Goal: Task Accomplishment & Management: Manage account settings

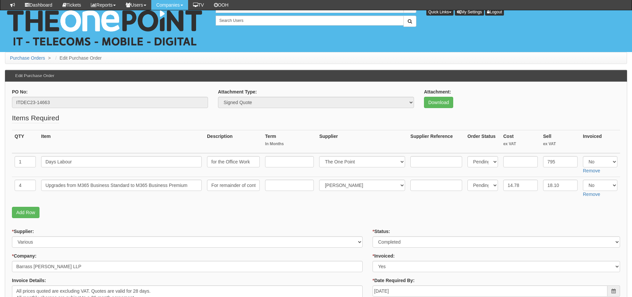
scroll to position [347, 0]
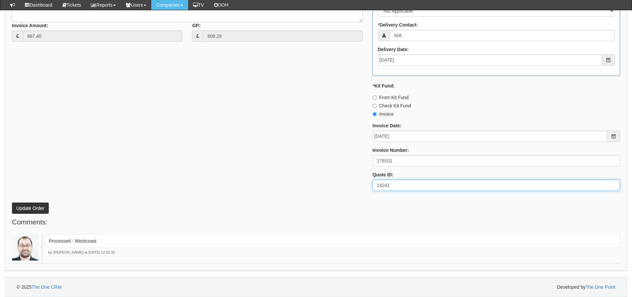
click at [74, 170] on div "* Supplier: Select 123 REG.co.uk 1Password 3 4Gon AA Jones Electric Ltd Abzorb …" at bounding box center [316, 38] width 618 height 315
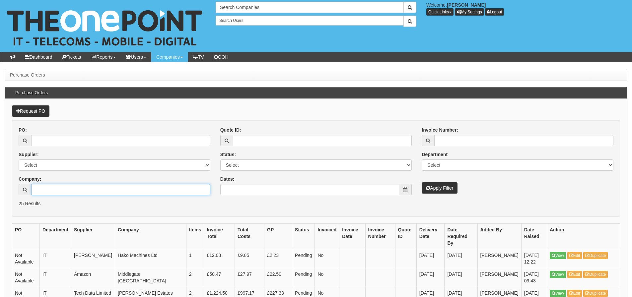
click at [86, 191] on input "Company:" at bounding box center [120, 189] width 179 height 11
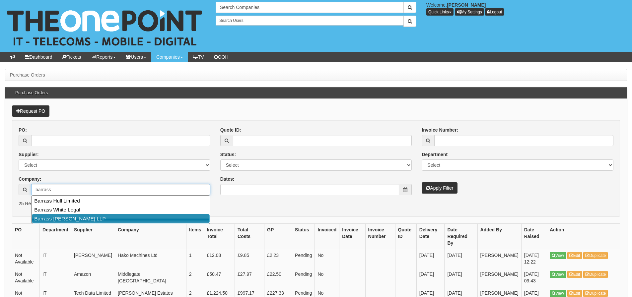
click at [83, 221] on link "Barrass [PERSON_NAME] LLP" at bounding box center [121, 219] width 178 height 10
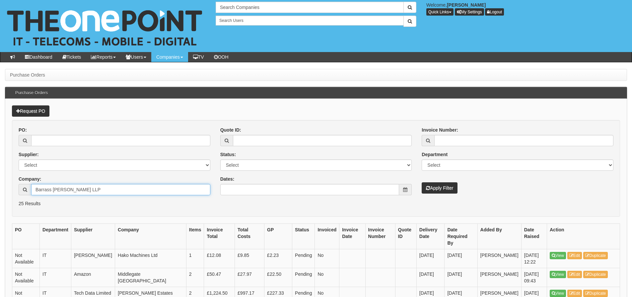
type input "Barrass [PERSON_NAME] LLP"
click at [439, 189] on button "Apply Filter" at bounding box center [440, 187] width 36 height 11
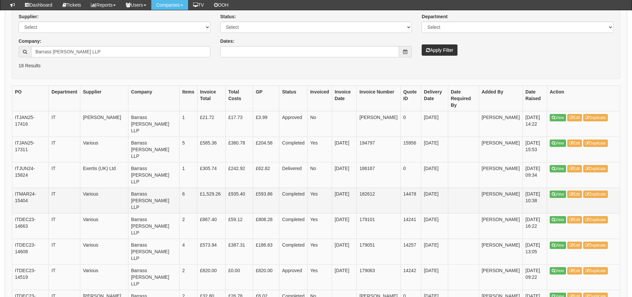
scroll to position [133, 0]
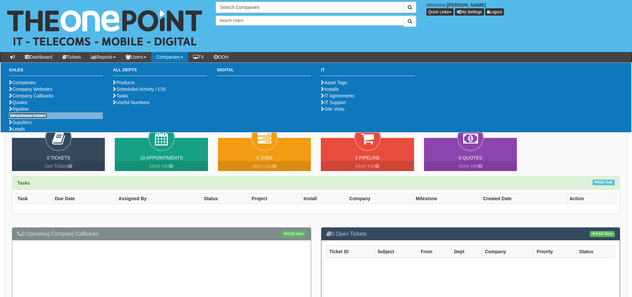
click at [37, 118] on link "Purchase Orders" at bounding box center [28, 115] width 38 height 5
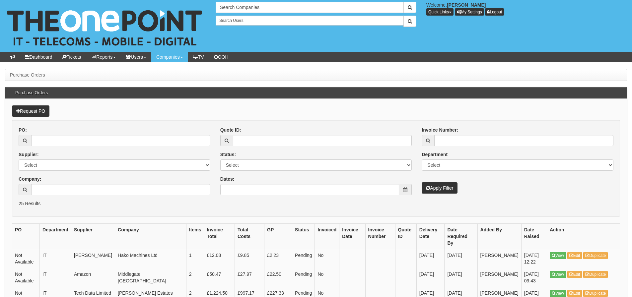
scroll to position [33, 0]
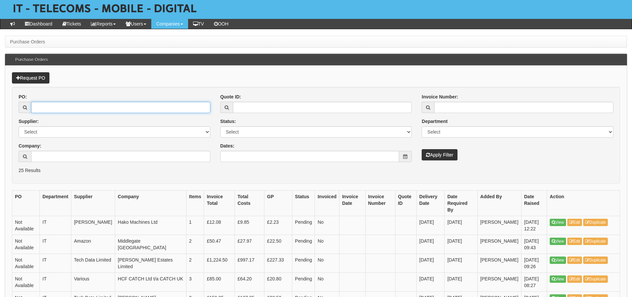
click at [168, 106] on input "PO:" at bounding box center [120, 107] width 179 height 11
type input "17416"
click at [422, 149] on button "Apply Filter" at bounding box center [440, 154] width 36 height 11
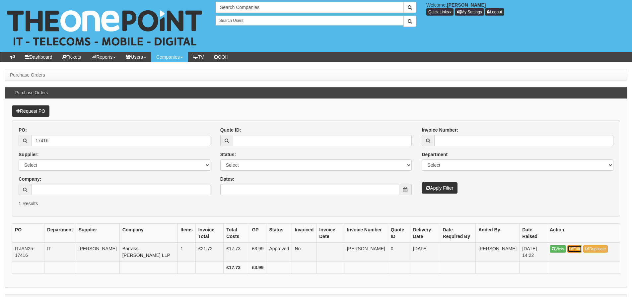
click at [575, 249] on link "Edit" at bounding box center [574, 248] width 15 height 7
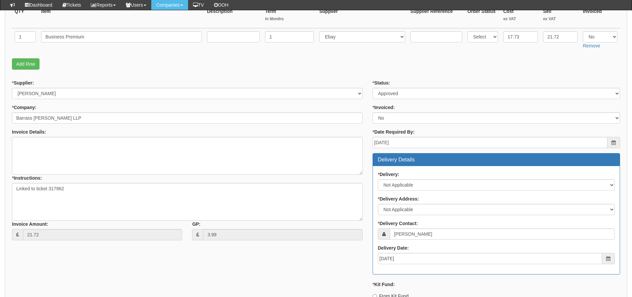
scroll to position [125, 0]
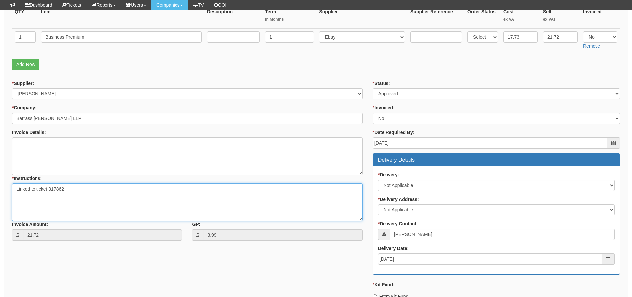
click at [50, 188] on textarea "Linked to ticket 317862" at bounding box center [187, 202] width 351 height 38
click at [54, 190] on textarea "Linked to ticket 317862" at bounding box center [187, 202] width 351 height 38
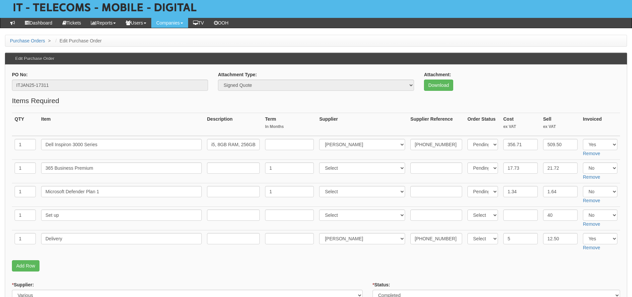
scroll to position [33, 0]
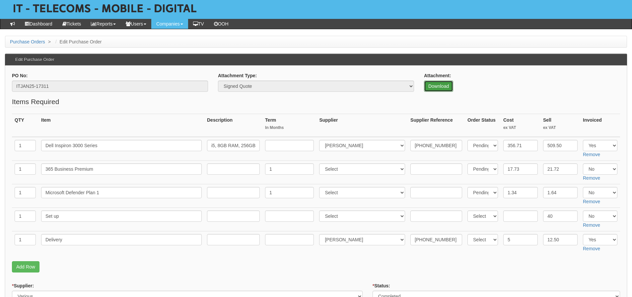
click at [431, 82] on link "Download" at bounding box center [438, 86] width 29 height 11
